Goal: Task Accomplishment & Management: Use online tool/utility

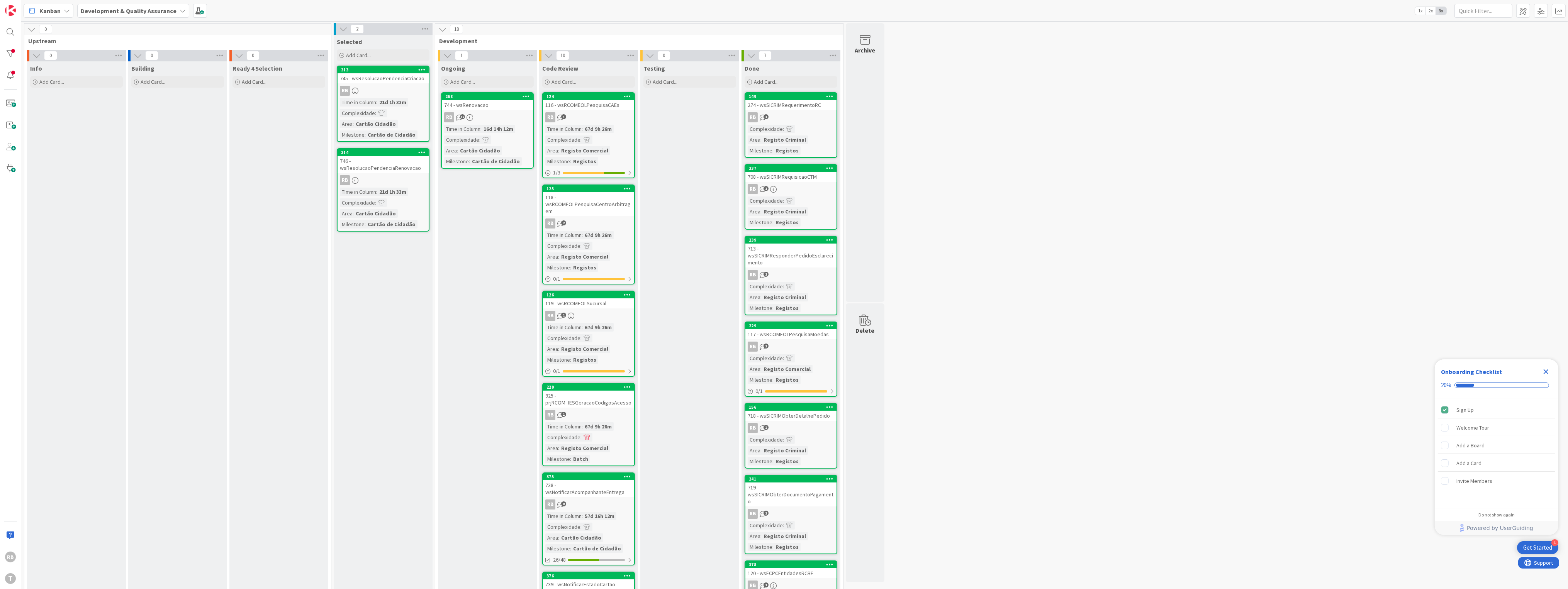
click at [492, 108] on div "744 - wsRenovacao" at bounding box center [488, 105] width 91 height 10
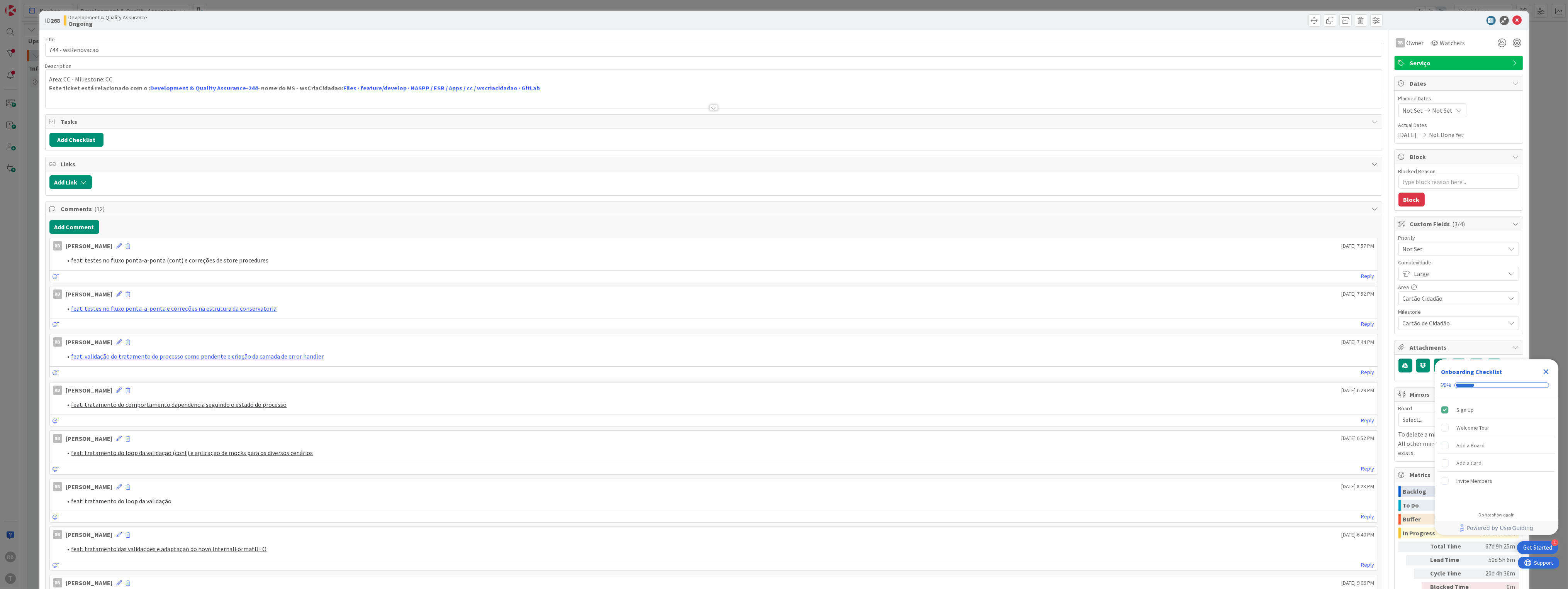
type textarea "x"
click at [73, 228] on button "Add Comment" at bounding box center [74, 227] width 50 height 14
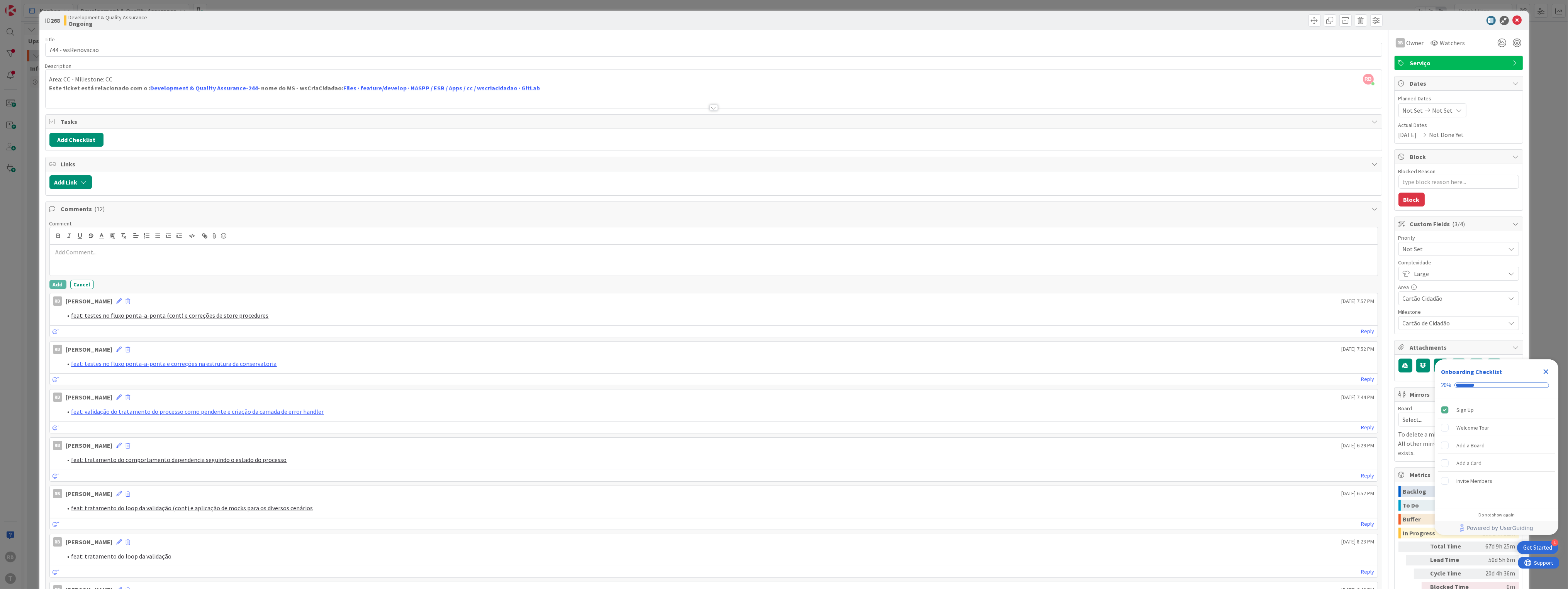
click at [96, 253] on p at bounding box center [713, 252] width 1321 height 9
click at [256, 259] on link "feat: construção da estrutura do callback (em andamento), limpeza de código e." at bounding box center [158, 261] width 210 height 8
click at [54, 287] on button "Add" at bounding box center [58, 286] width 17 height 9
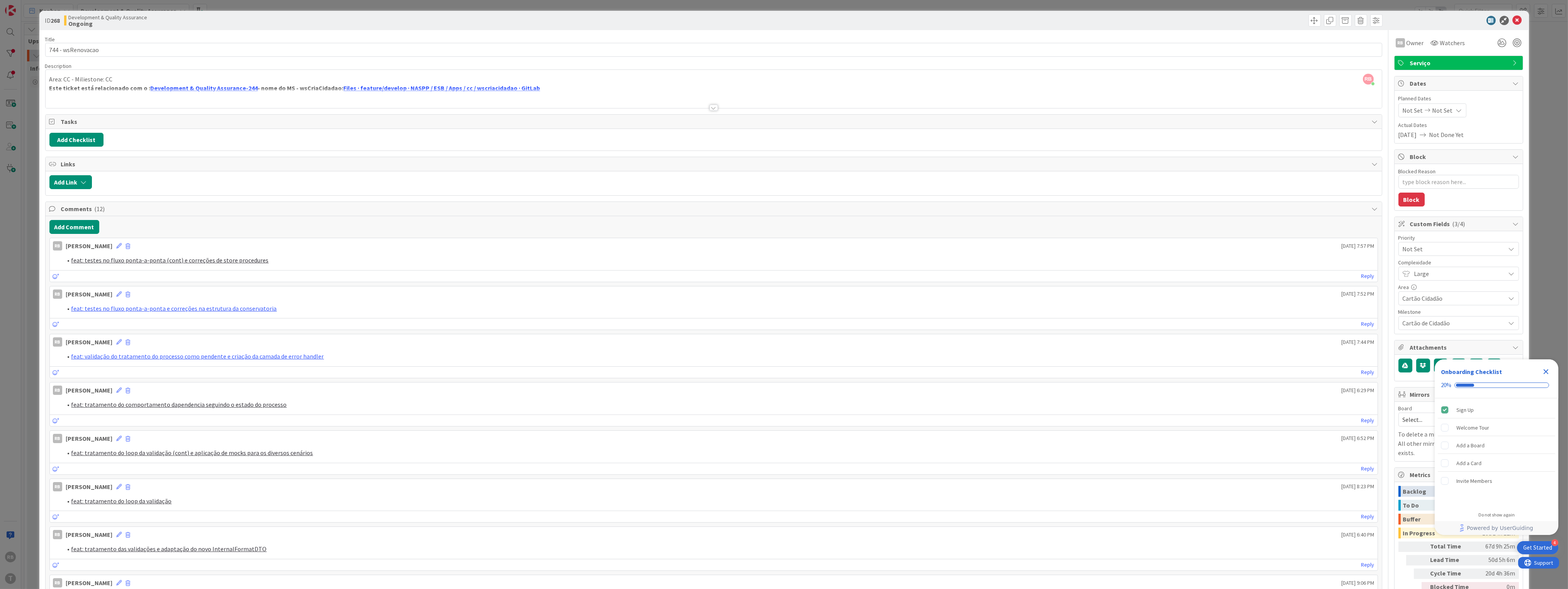
type textarea "x"
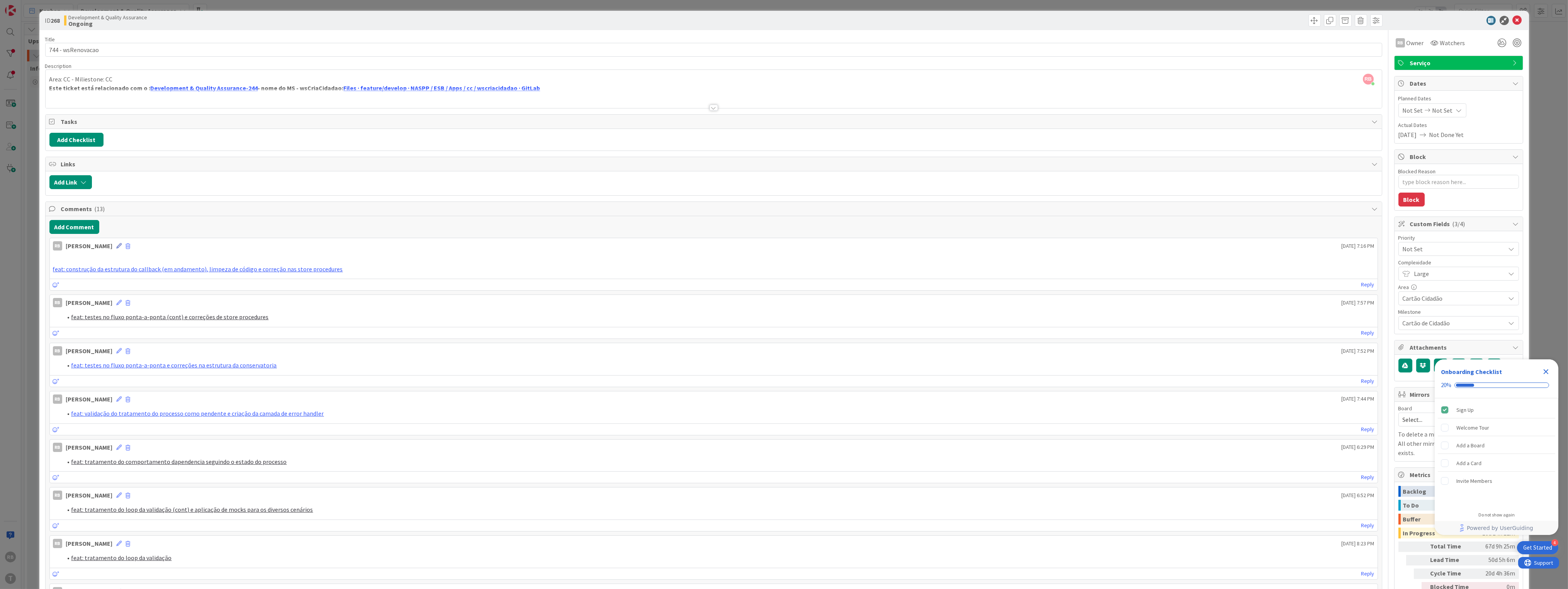
click at [117, 246] on icon at bounding box center [119, 246] width 5 height 5
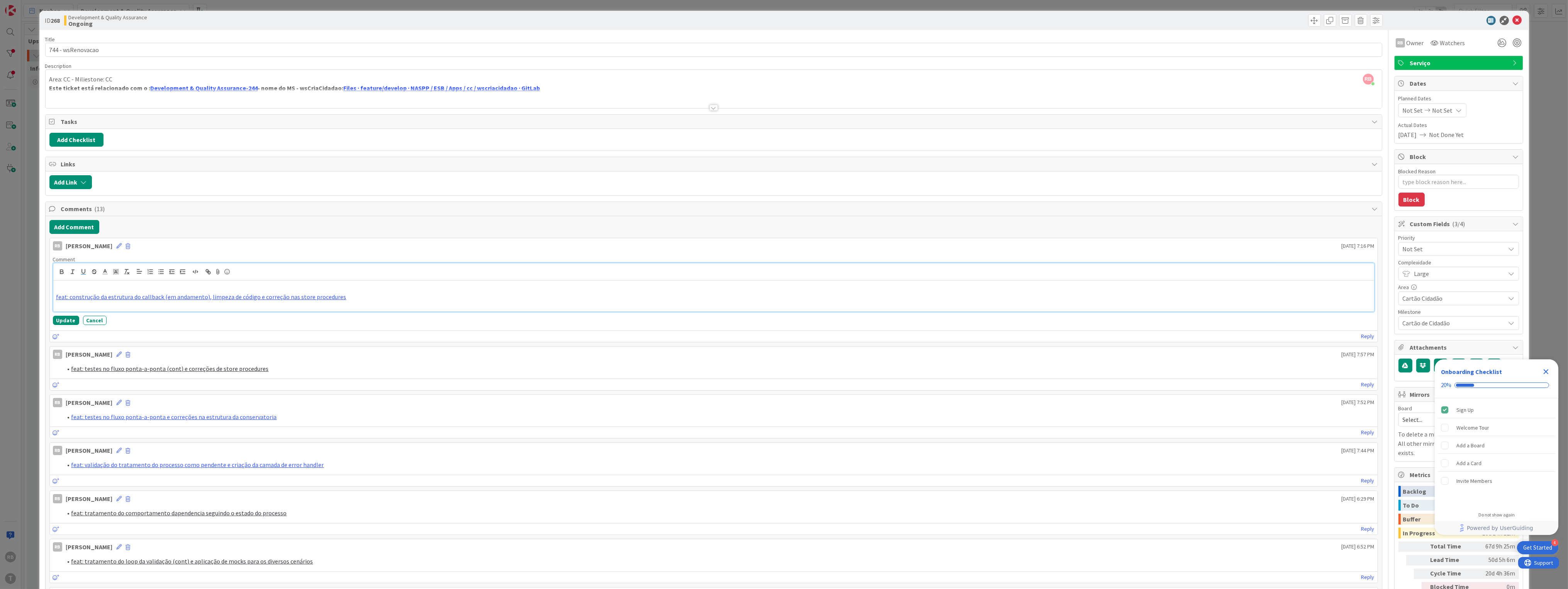
click at [382, 298] on p "feat: construção da estrutura do callback (em andamento), limpeza de código e c…" at bounding box center [714, 297] width 1315 height 9
click at [67, 324] on button "Update" at bounding box center [66, 320] width 26 height 9
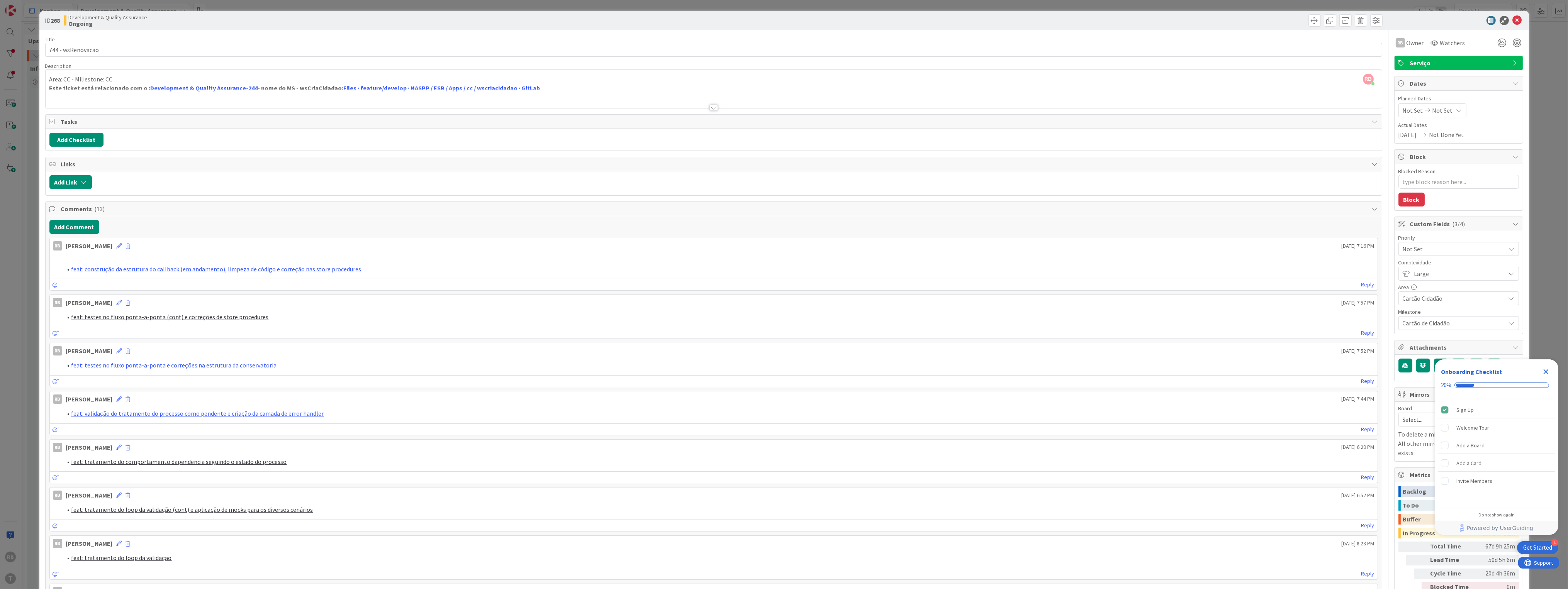
type textarea "x"
click at [197, 267] on link "feat: construção da estrutura do callback (em andamento), limpeza de código e c…" at bounding box center [216, 269] width 290 height 8
